Goal: Register for event/course

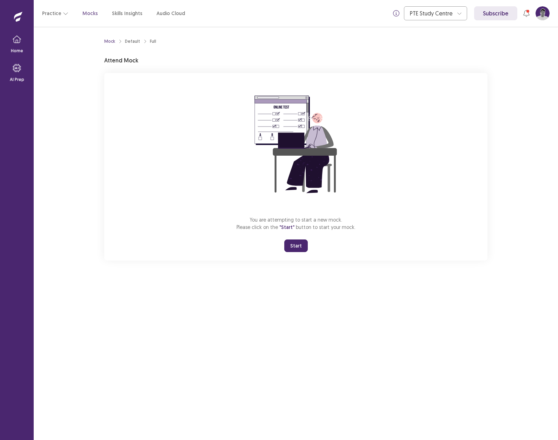
click at [368, 163] on div "You are attempting to start a new mock. Please click on the "Start" button to s…" at bounding box center [295, 167] width 383 height 188
click at [286, 70] on div "Mock Default Full Attend Mock You are attempting to start a new mock. Please cl…" at bounding box center [295, 148] width 383 height 226
click at [181, 112] on div "You are attempting to start a new mock. Please click on the "Start" button to s…" at bounding box center [295, 167] width 383 height 188
drag, startPoint x: 257, startPoint y: 219, endPoint x: 368, endPoint y: 223, distance: 110.6
click at [367, 223] on div "You are attempting to start a new mock. Please click on the "Start" button to s…" at bounding box center [295, 167] width 383 height 188
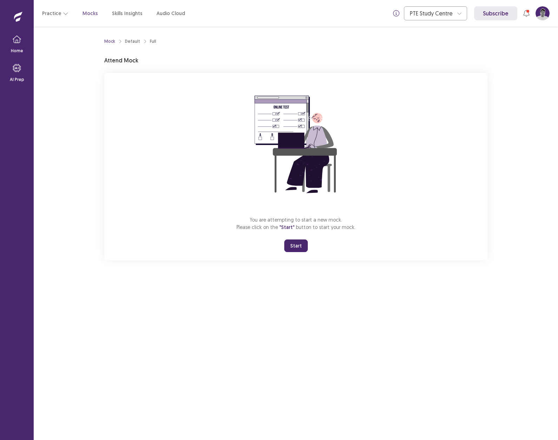
click at [364, 228] on div "You are attempting to start a new mock. Please click on the "Start" button to s…" at bounding box center [295, 167] width 383 height 188
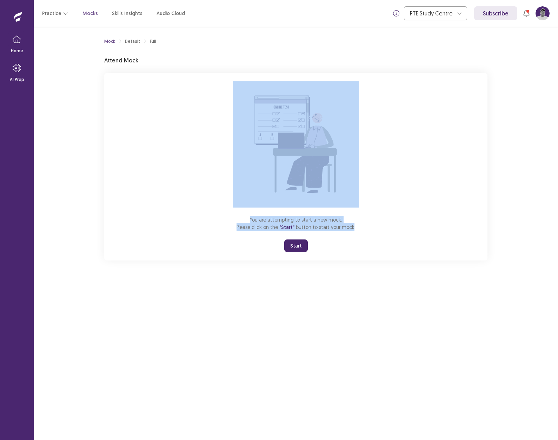
drag, startPoint x: 311, startPoint y: 225, endPoint x: 229, endPoint y: 215, distance: 83.1
click at [229, 215] on div "You are attempting to start a new mock. Please click on the "Start" button to s…" at bounding box center [295, 167] width 383 height 188
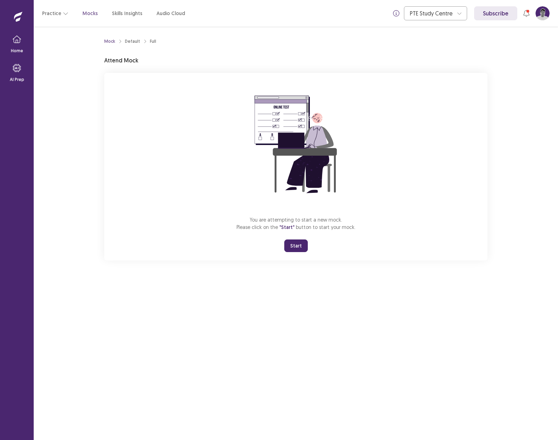
click at [221, 207] on div "You are attempting to start a new mock. Please click on the "Start" button to s…" at bounding box center [295, 167] width 383 height 188
drag, startPoint x: 291, startPoint y: 218, endPoint x: 368, endPoint y: 235, distance: 78.6
click at [368, 235] on div "You are attempting to start a new mock. Please click on the "Start" button to s…" at bounding box center [295, 167] width 383 height 188
click at [370, 234] on div "You are attempting to start a new mock. Please click on the "Start" button to s…" at bounding box center [295, 167] width 383 height 188
click at [229, 154] on div "You are attempting to start a new mock. Please click on the "Start" button to s…" at bounding box center [295, 167] width 383 height 188
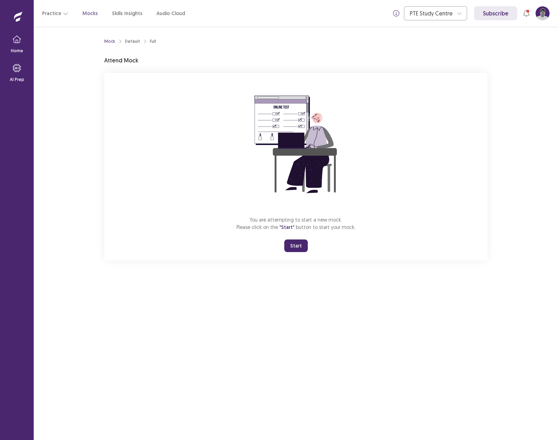
click at [212, 161] on div "You are attempting to start a new mock. Please click on the "Start" button to s…" at bounding box center [295, 167] width 383 height 188
click at [223, 105] on div "You are attempting to start a new mock. Please click on the "Start" button to s…" at bounding box center [295, 167] width 383 height 188
click at [85, 11] on p "Mocks" at bounding box center [89, 13] width 15 height 7
click at [276, 245] on button "Reset" at bounding box center [276, 245] width 26 height 13
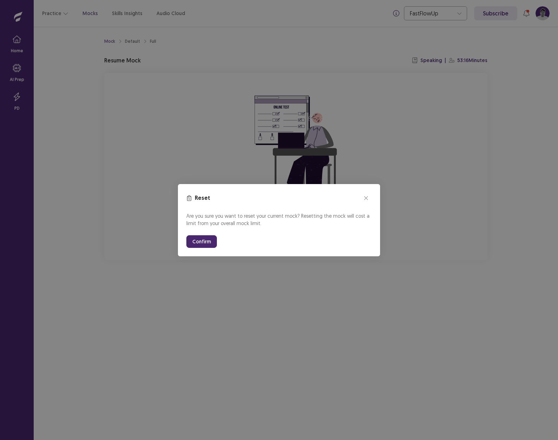
click at [206, 243] on button "Confirm" at bounding box center [201, 241] width 31 height 13
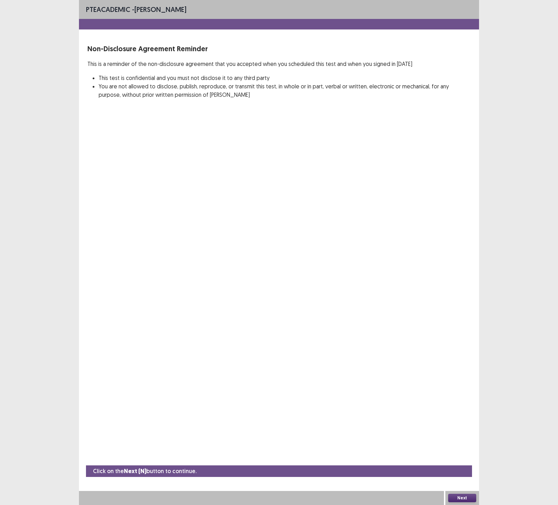
click at [462, 440] on button "Next" at bounding box center [462, 498] width 28 height 8
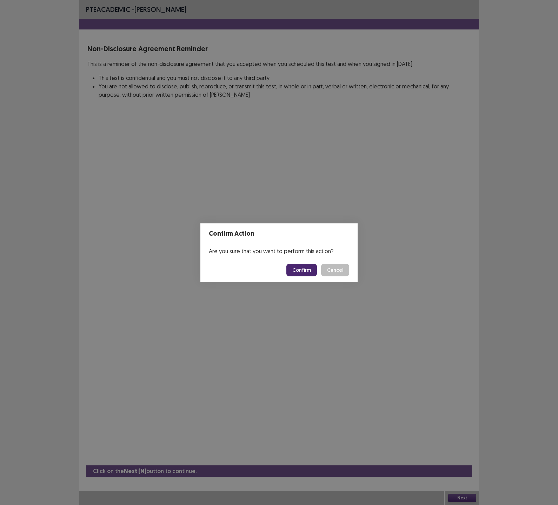
click at [306, 273] on button "Confirm" at bounding box center [301, 270] width 31 height 13
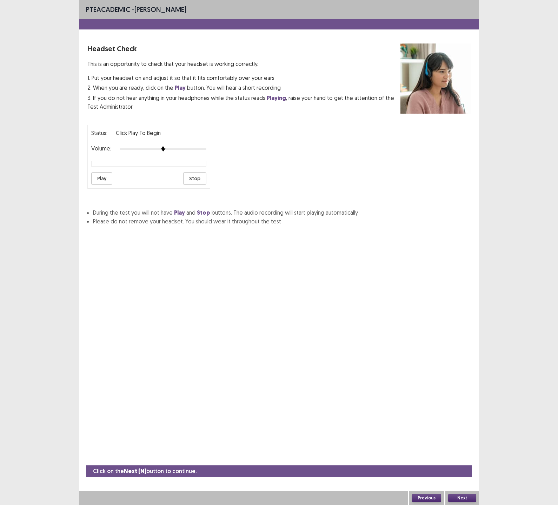
click at [102, 182] on button "Play" at bounding box center [101, 178] width 21 height 13
click at [145, 150] on div at bounding box center [163, 149] width 87 height 6
click at [156, 150] on div at bounding box center [163, 149] width 87 height 6
click at [107, 176] on button "Play" at bounding box center [101, 178] width 21 height 13
click at [334, 176] on div "Status: playing Volume: Play Stop" at bounding box center [278, 153] width 383 height 69
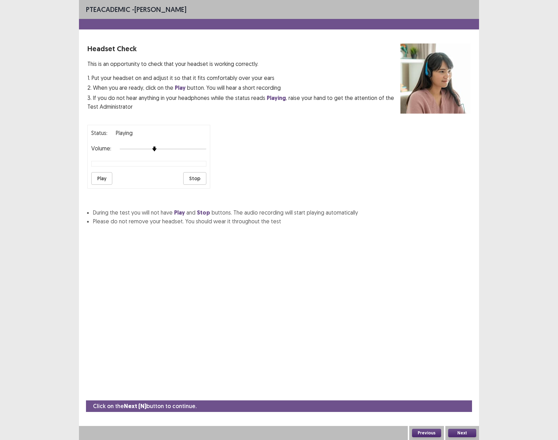
click at [297, 122] on div "Status: playing Volume: Play Stop" at bounding box center [278, 153] width 383 height 69
click at [316, 282] on div "PTE academic - Sadi Mahmud Headset Check This is an opportunity to check that y…" at bounding box center [279, 220] width 400 height 440
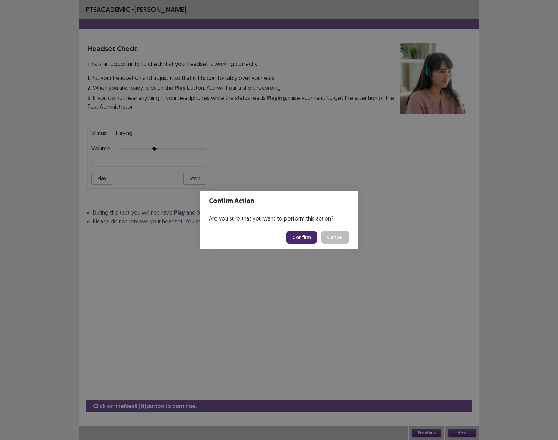
click at [316, 241] on button "Confirm" at bounding box center [301, 237] width 31 height 13
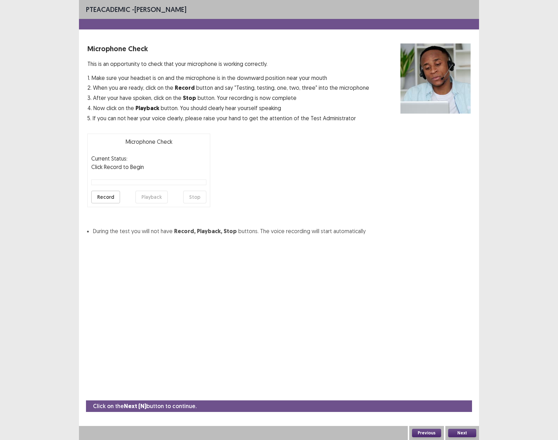
click at [282, 139] on div "Microphone Check This is an opportunity to check that your microphone is workin…" at bounding box center [278, 139] width 383 height 192
click at [113, 199] on button "Record" at bounding box center [105, 197] width 29 height 13
click at [193, 199] on button "Stop" at bounding box center [194, 197] width 23 height 13
click at [153, 196] on button "Playback" at bounding box center [151, 197] width 32 height 13
click at [367, 306] on div "PTE academic - Sadi Mahmud Microphone Check This is an opportunity to check tha…" at bounding box center [279, 220] width 400 height 440
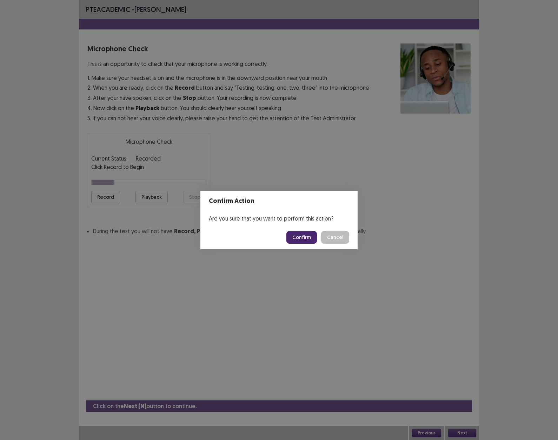
click at [306, 235] on button "Confirm" at bounding box center [301, 237] width 31 height 13
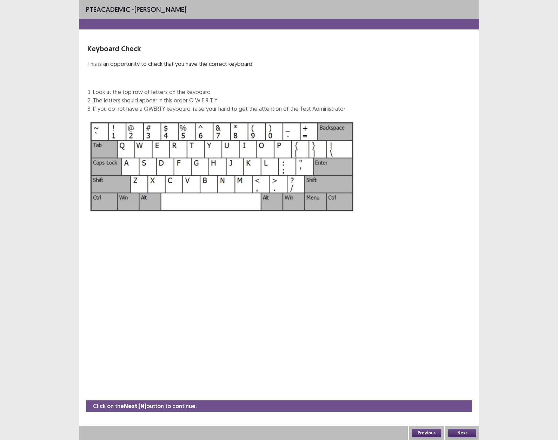
click at [298, 227] on div "PTE academic - Sadi Mahmud Keyboard Check This is an opportunity to check that …" at bounding box center [279, 114] width 400 height 229
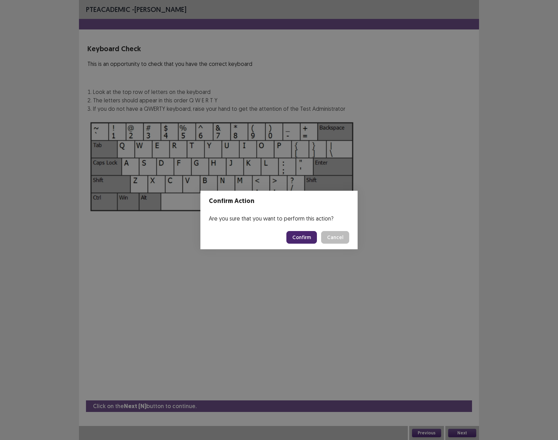
click at [300, 238] on button "Confirm" at bounding box center [301, 237] width 31 height 13
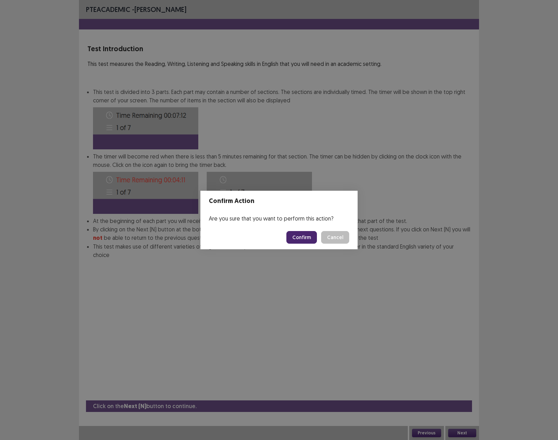
click at [305, 240] on button "Confirm" at bounding box center [301, 237] width 31 height 13
